Goal: Obtain resource: Download file/media

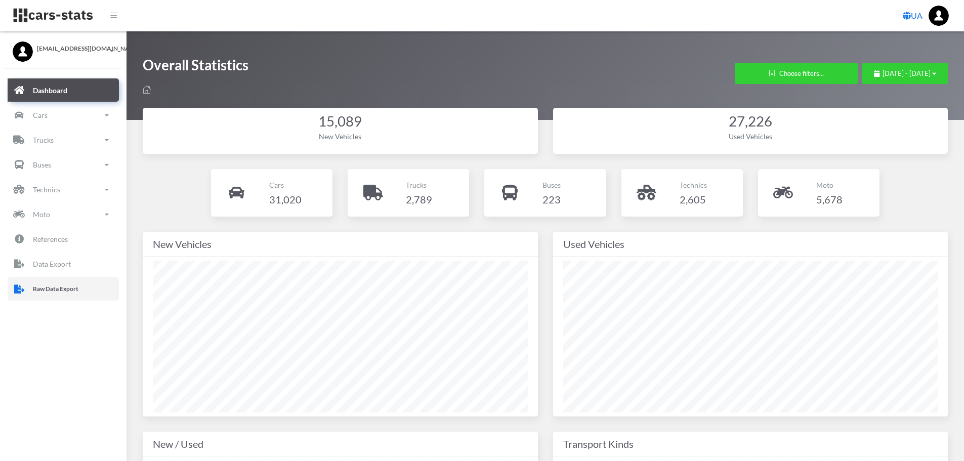
click at [72, 288] on p "Raw Data Export" at bounding box center [56, 288] width 46 height 11
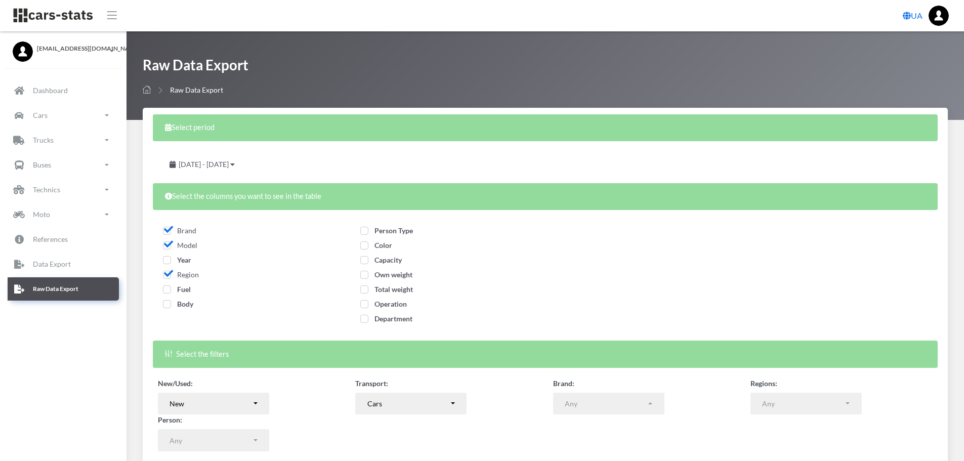
select select
drag, startPoint x: 172, startPoint y: 259, endPoint x: 168, endPoint y: 270, distance: 11.2
click at [171, 259] on span "Year" at bounding box center [177, 260] width 28 height 9
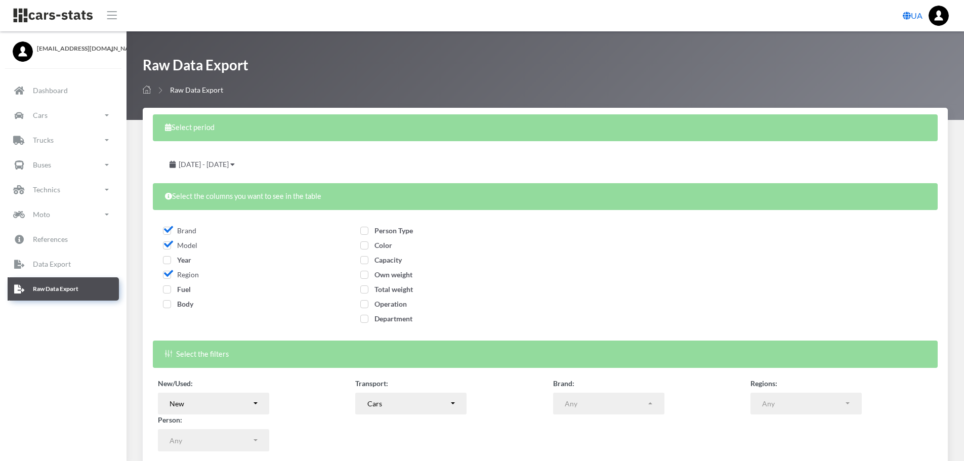
checkbox input "true"
drag, startPoint x: 167, startPoint y: 287, endPoint x: 167, endPoint y: 301, distance: 14.2
click at [167, 288] on span "Fuel" at bounding box center [177, 289] width 28 height 9
checkbox input "true"
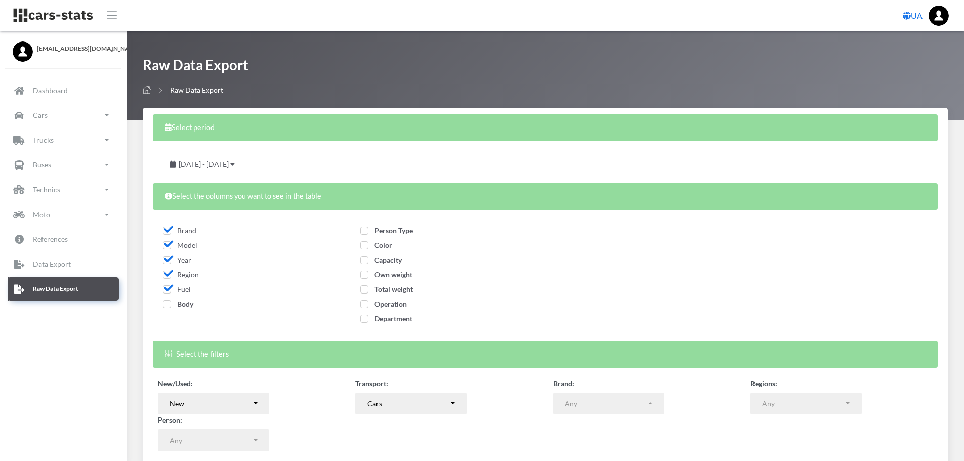
click at [169, 305] on span "Body" at bounding box center [178, 304] width 30 height 9
checkbox input "true"
click at [363, 234] on span "Person Type" at bounding box center [386, 230] width 53 height 9
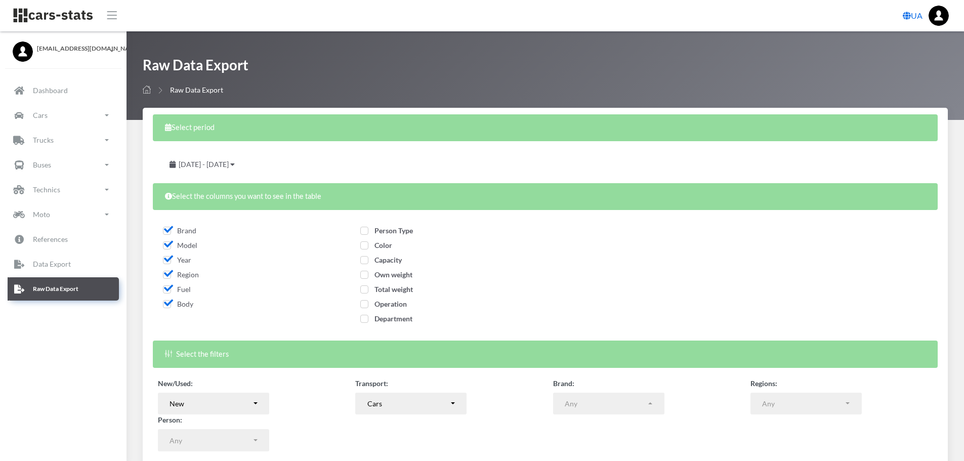
checkbox input "true"
click at [366, 245] on span "Color" at bounding box center [376, 245] width 32 height 9
checkbox input "true"
click at [367, 263] on span "Capacity" at bounding box center [381, 260] width 42 height 9
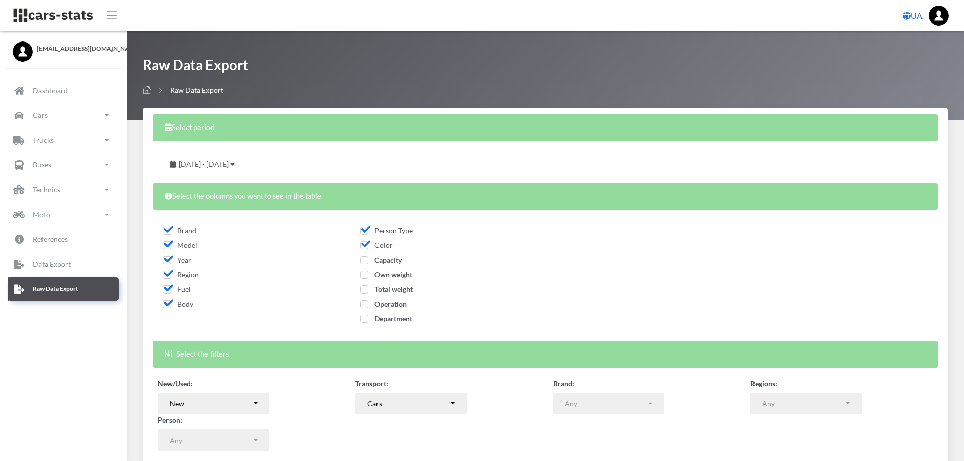
checkbox input "true"
click at [366, 273] on span "Own weight" at bounding box center [386, 274] width 52 height 9
checkbox input "true"
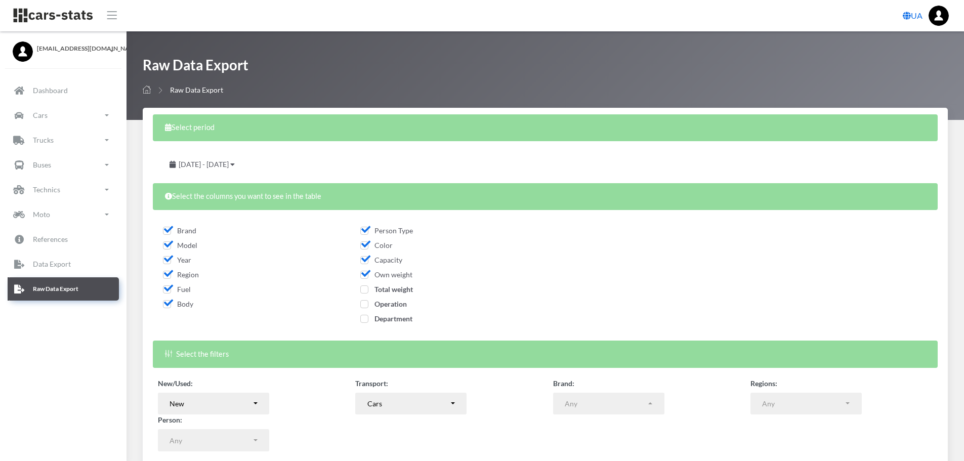
click at [366, 289] on span "Total weight" at bounding box center [386, 289] width 53 height 9
checkbox input "true"
click at [365, 304] on span "Operation" at bounding box center [383, 304] width 47 height 9
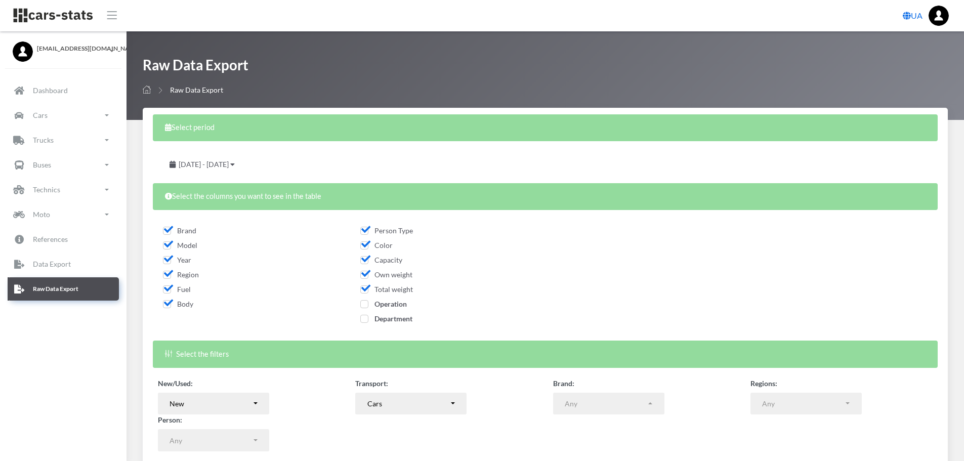
checkbox input "true"
click at [364, 319] on span "Department" at bounding box center [386, 318] width 52 height 9
checkbox input "true"
click at [229, 163] on span "[DATE] - [DATE]" at bounding box center [204, 164] width 50 height 9
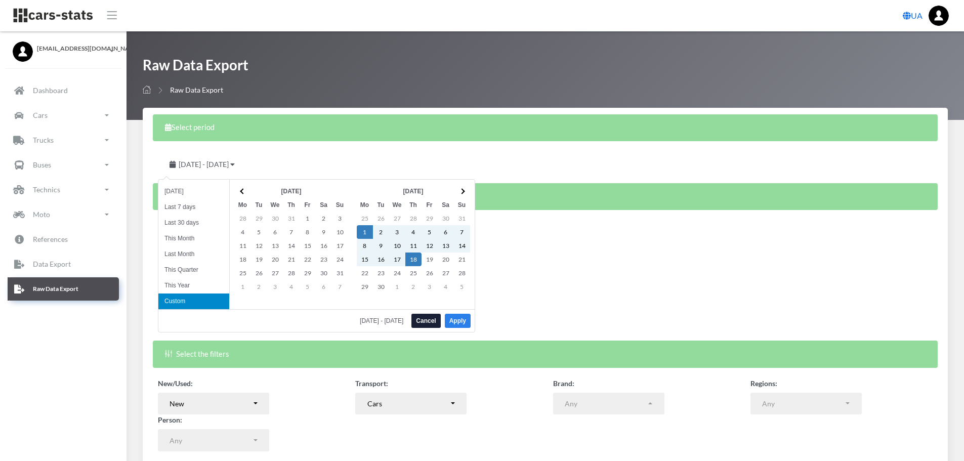
click at [466, 321] on button "Apply" at bounding box center [458, 321] width 26 height 14
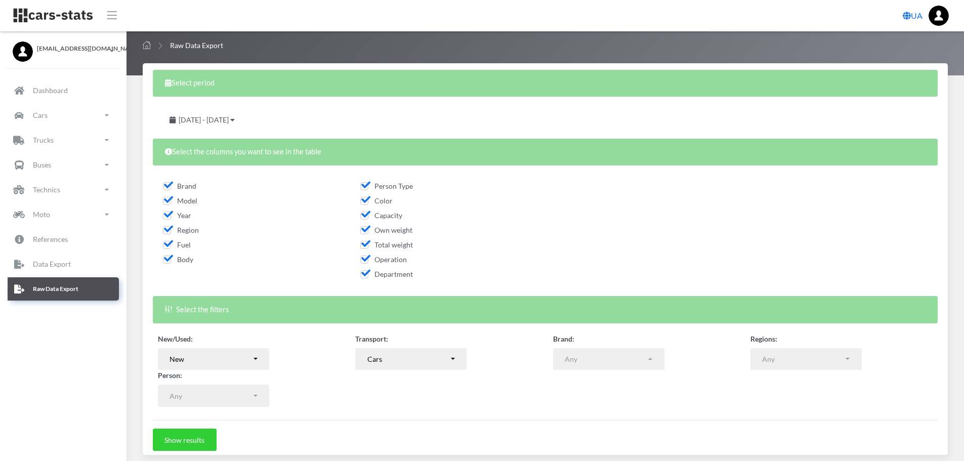
scroll to position [82, 0]
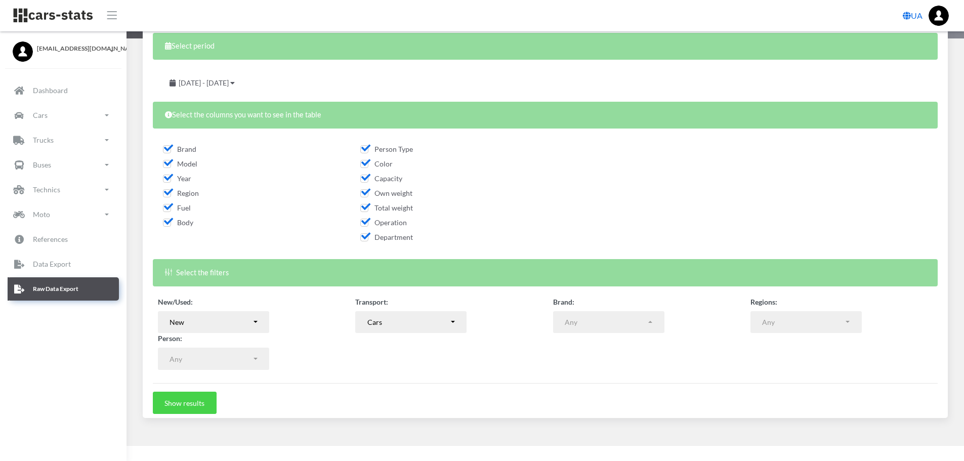
click at [203, 405] on button "Show results" at bounding box center [185, 403] width 64 height 22
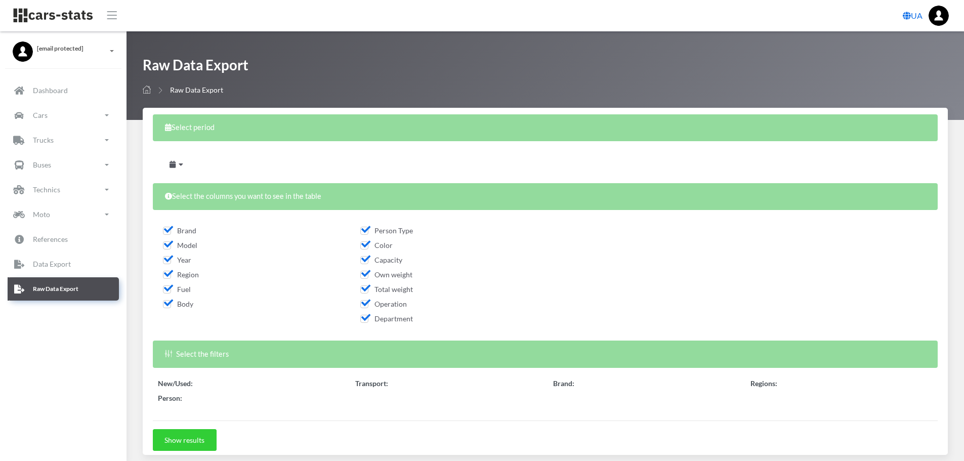
select select
select select "50"
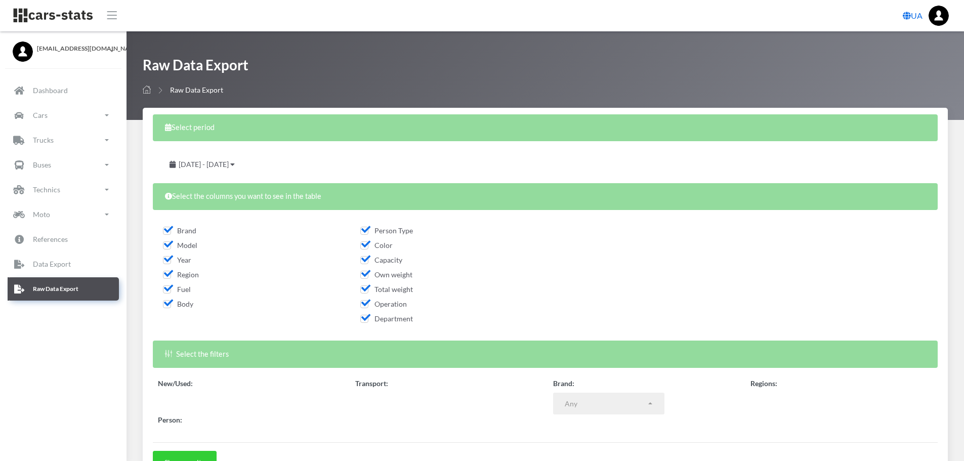
select select
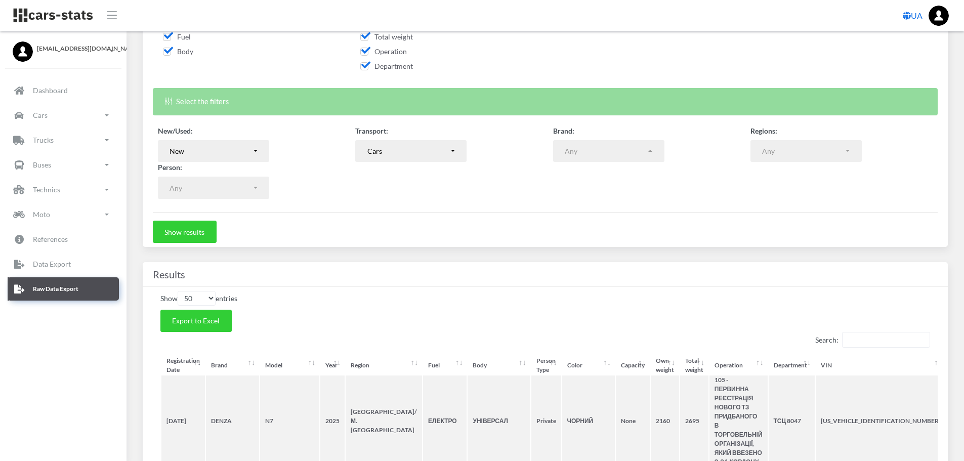
scroll to position [253, 0]
click at [208, 325] on button "Export to Excel" at bounding box center [195, 320] width 71 height 22
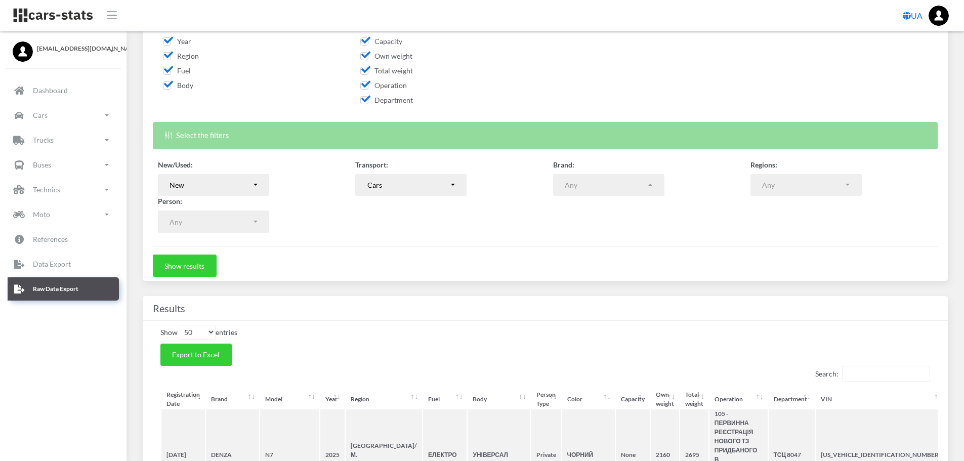
scroll to position [218, 0]
click at [241, 191] on div "New" at bounding box center [211, 185] width 82 height 11
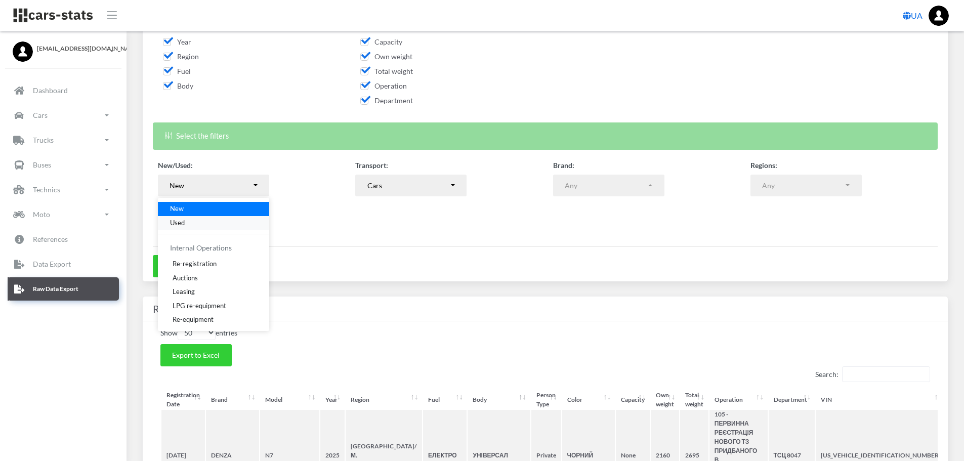
click at [187, 224] on link "Used" at bounding box center [213, 223] width 111 height 14
select select "used-import"
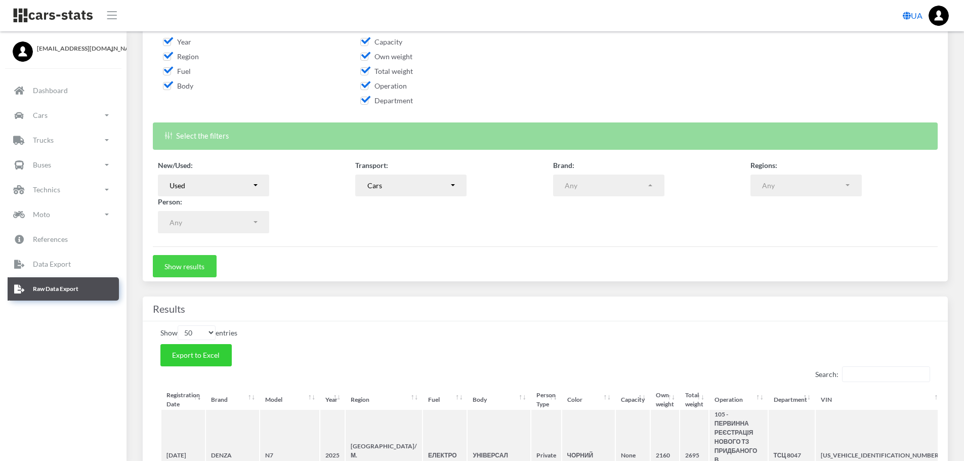
click at [194, 268] on button "Show results" at bounding box center [185, 266] width 64 height 22
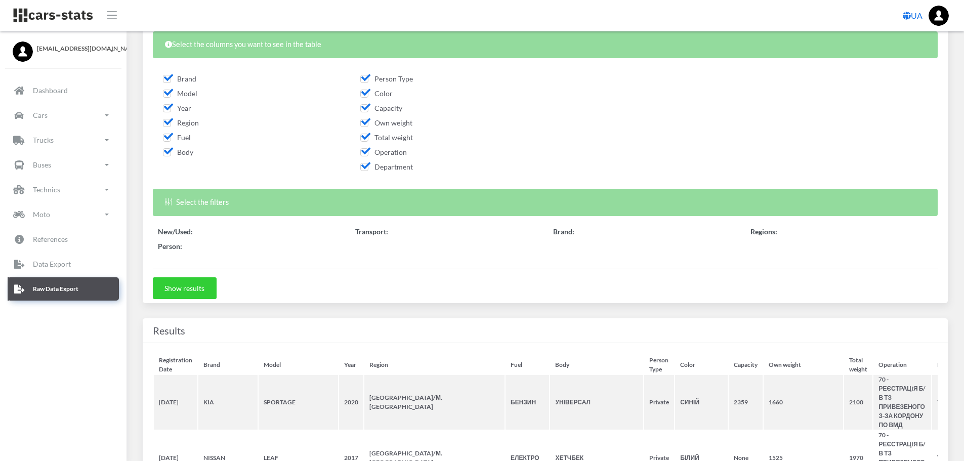
scroll to position [253, 0]
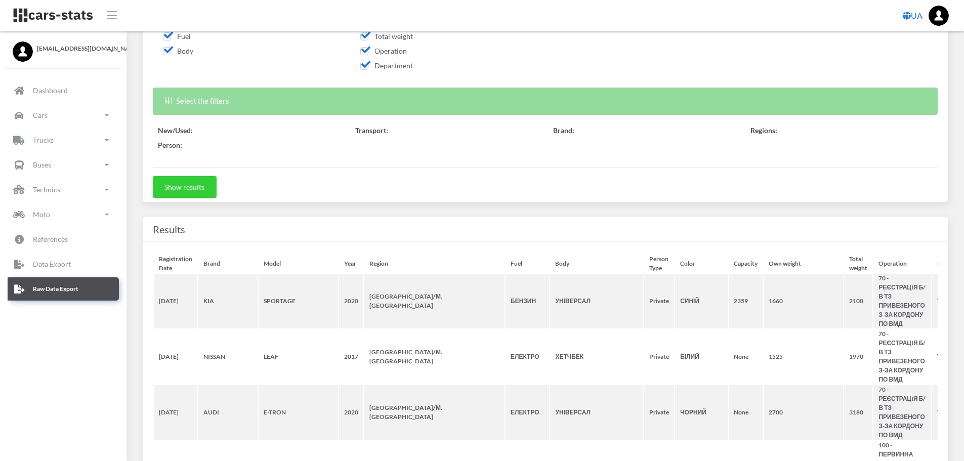
select select "50"
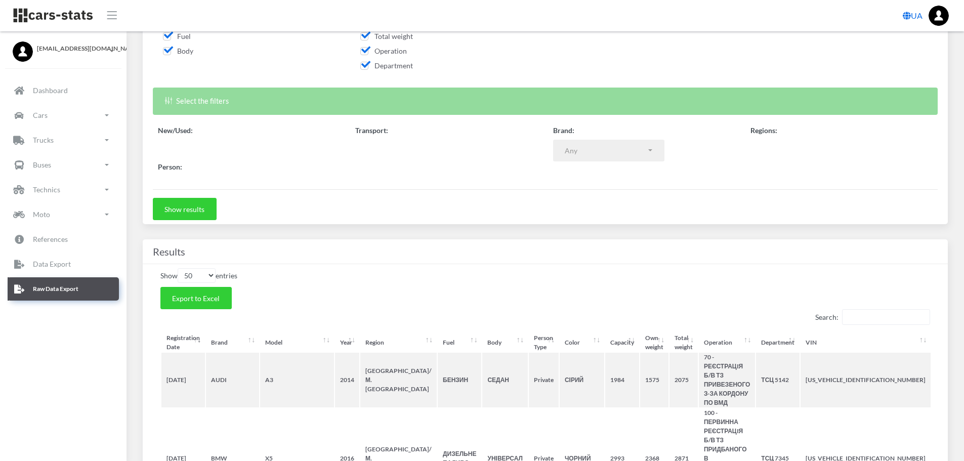
select select
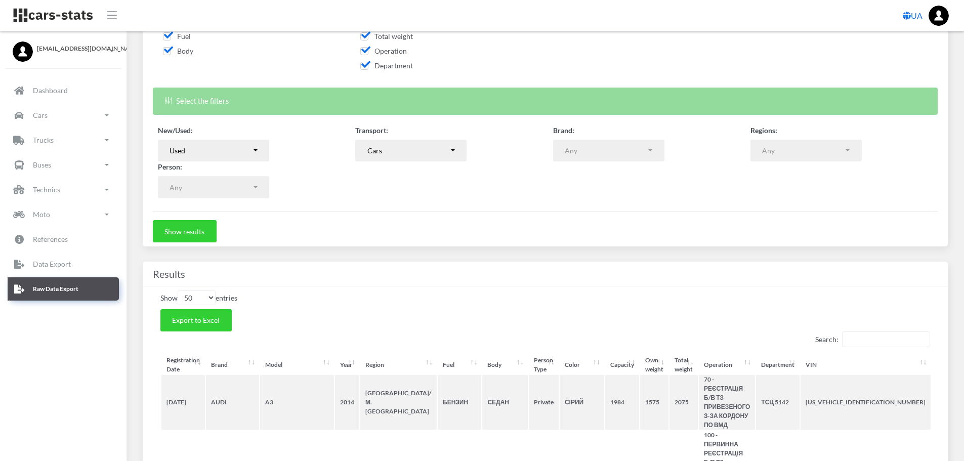
scroll to position [8, 8]
click at [212, 320] on span "Export to Excel" at bounding box center [196, 320] width 48 height 9
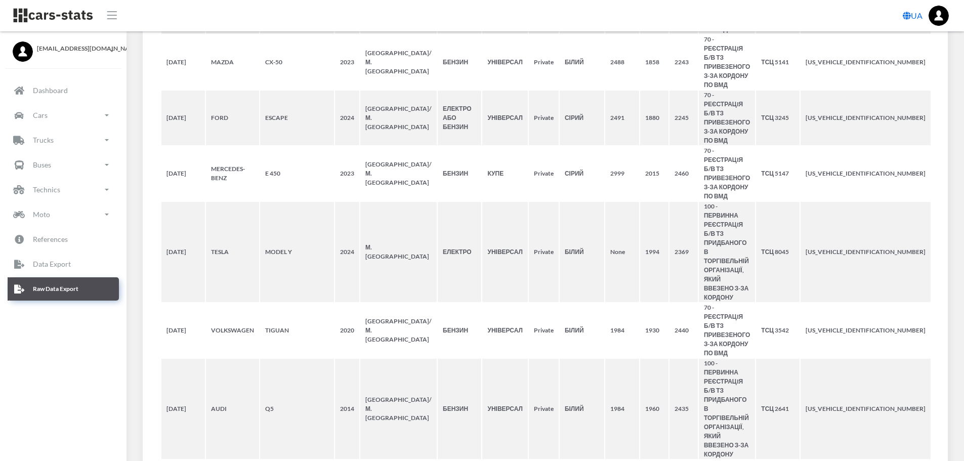
scroll to position [3589, 0]
